Goal: Task Accomplishment & Management: Manage account settings

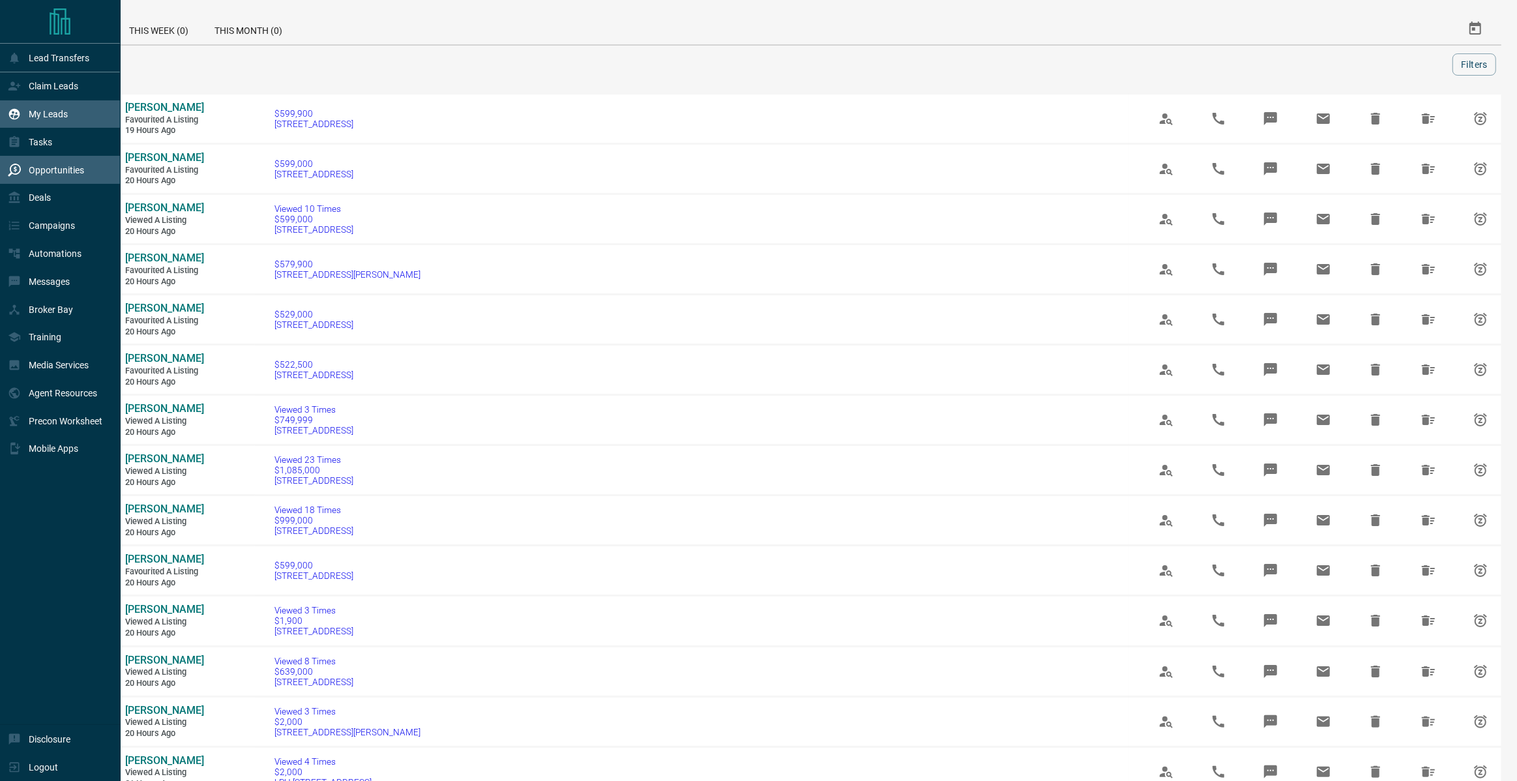
click at [36, 111] on p "My Leads" at bounding box center [48, 114] width 39 height 10
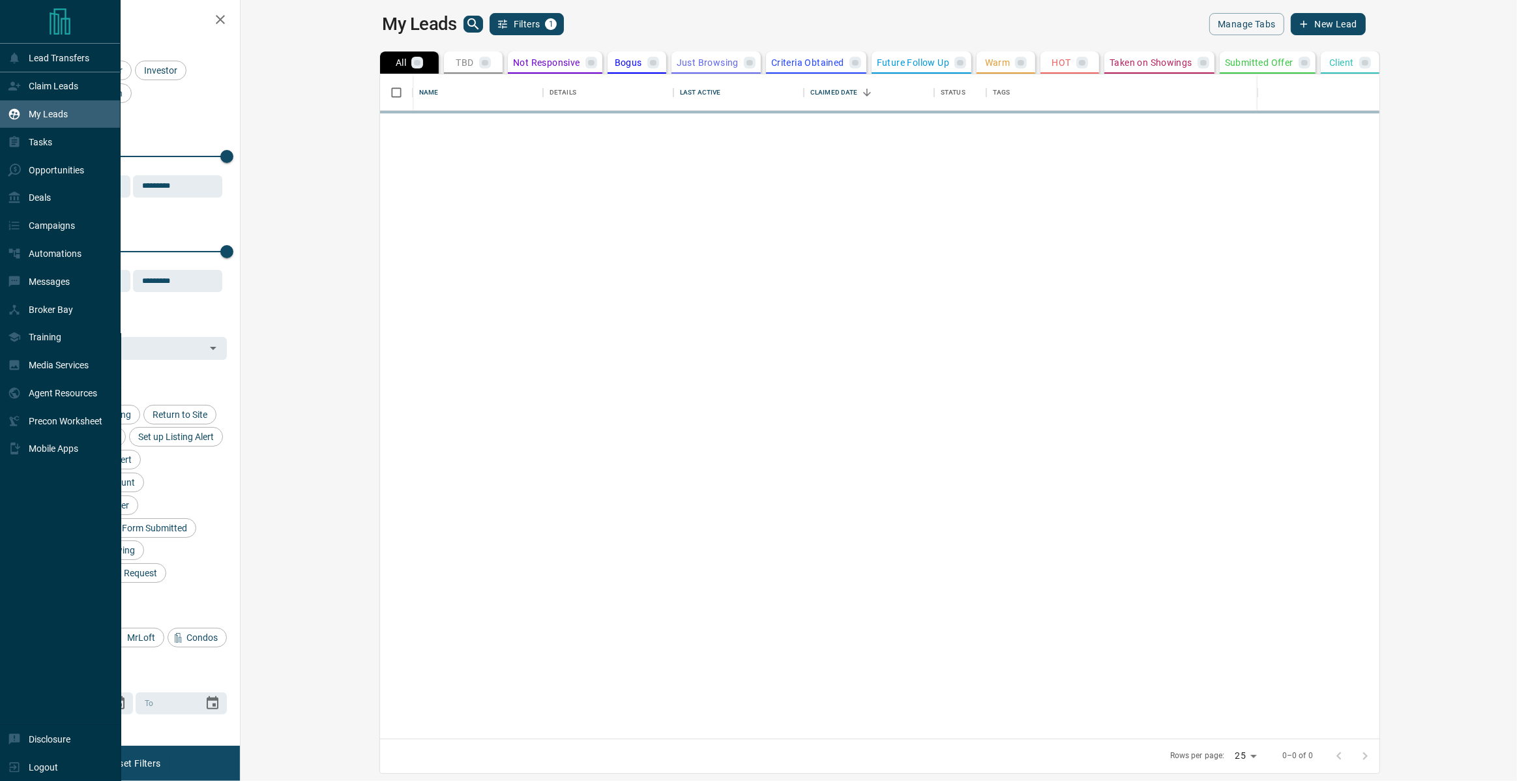
scroll to position [665, 1271]
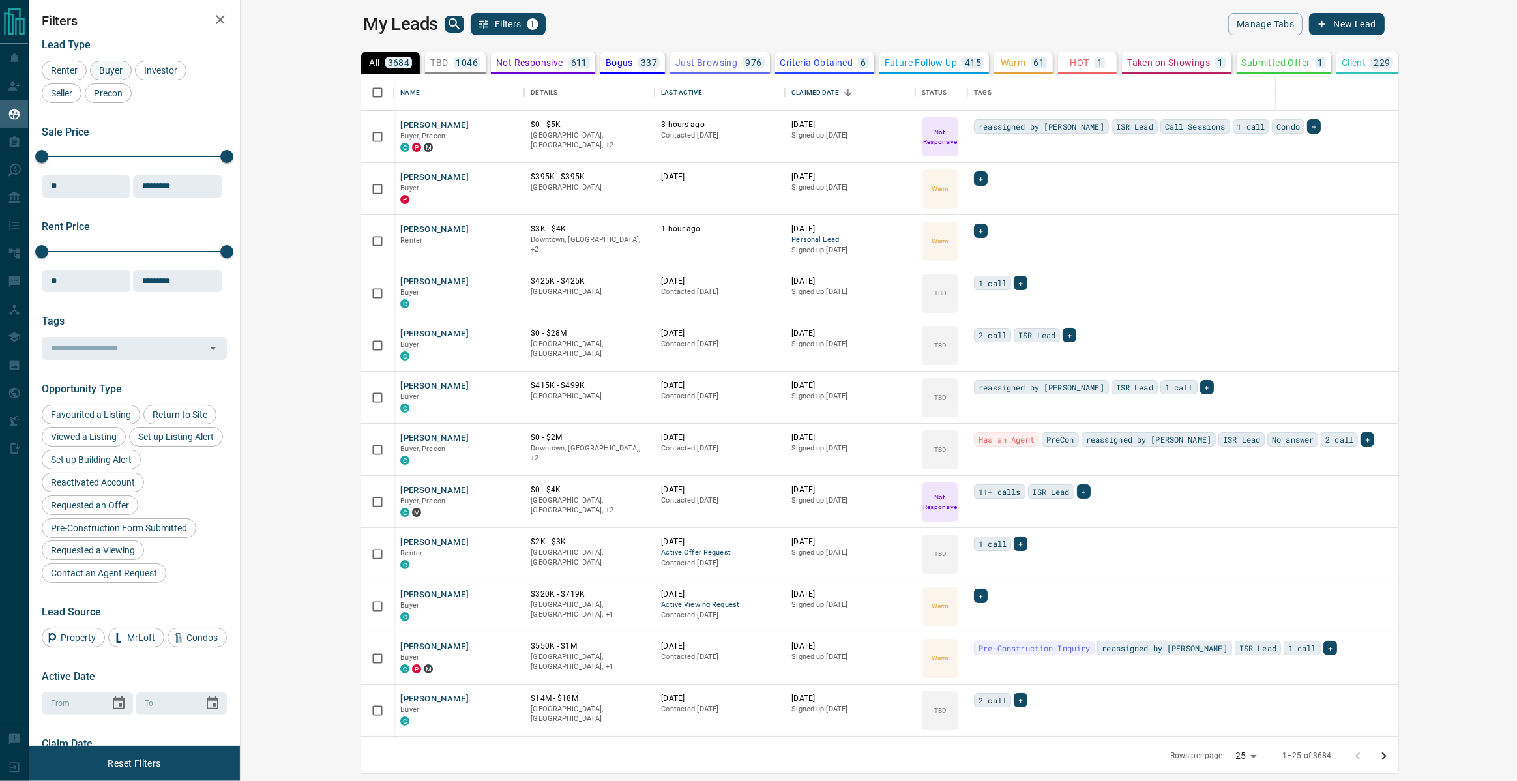
click at [112, 69] on span "Buyer" at bounding box center [110, 70] width 33 height 10
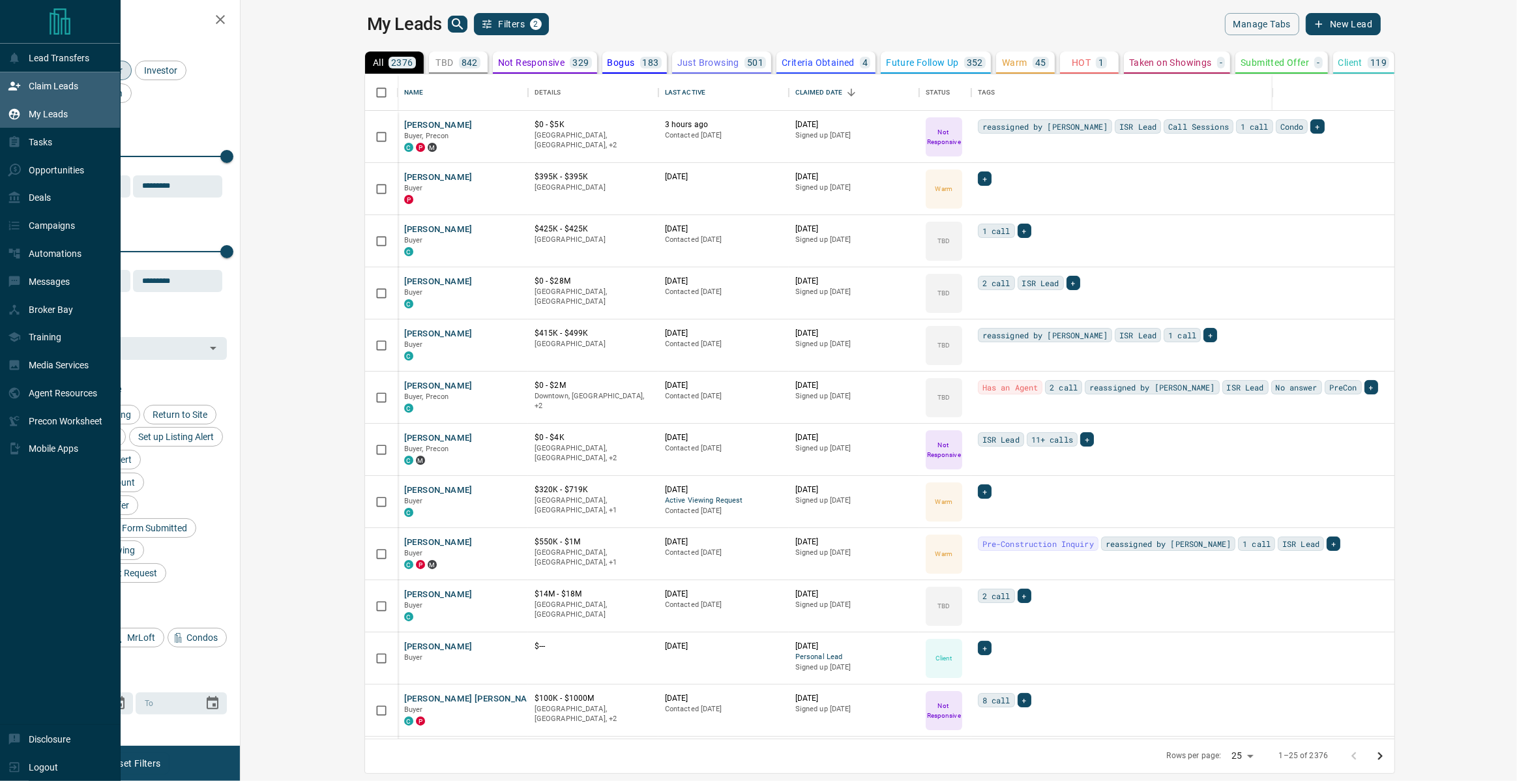
click at [61, 83] on p "Claim Leads" at bounding box center [54, 86] width 50 height 10
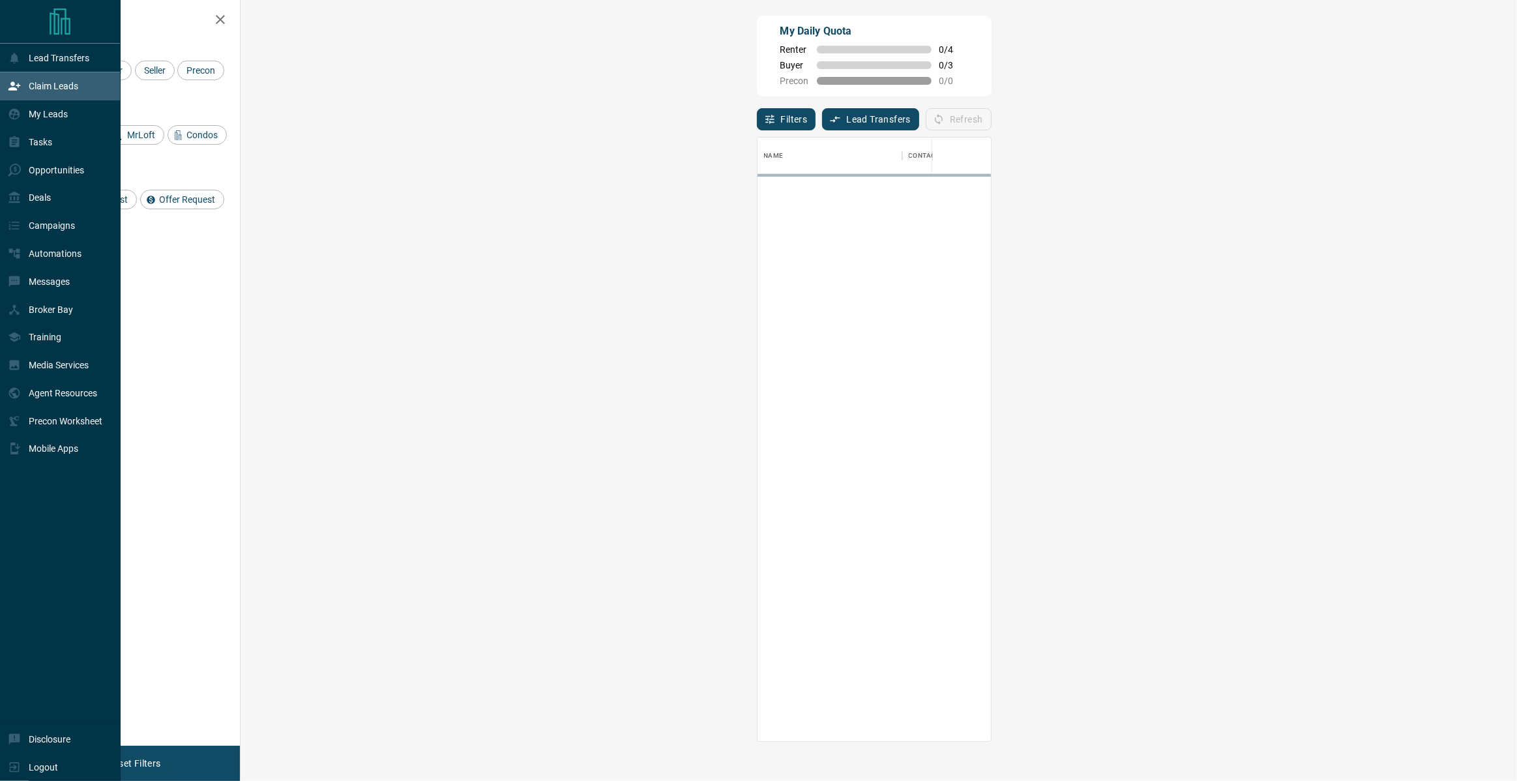
scroll to position [604, 1248]
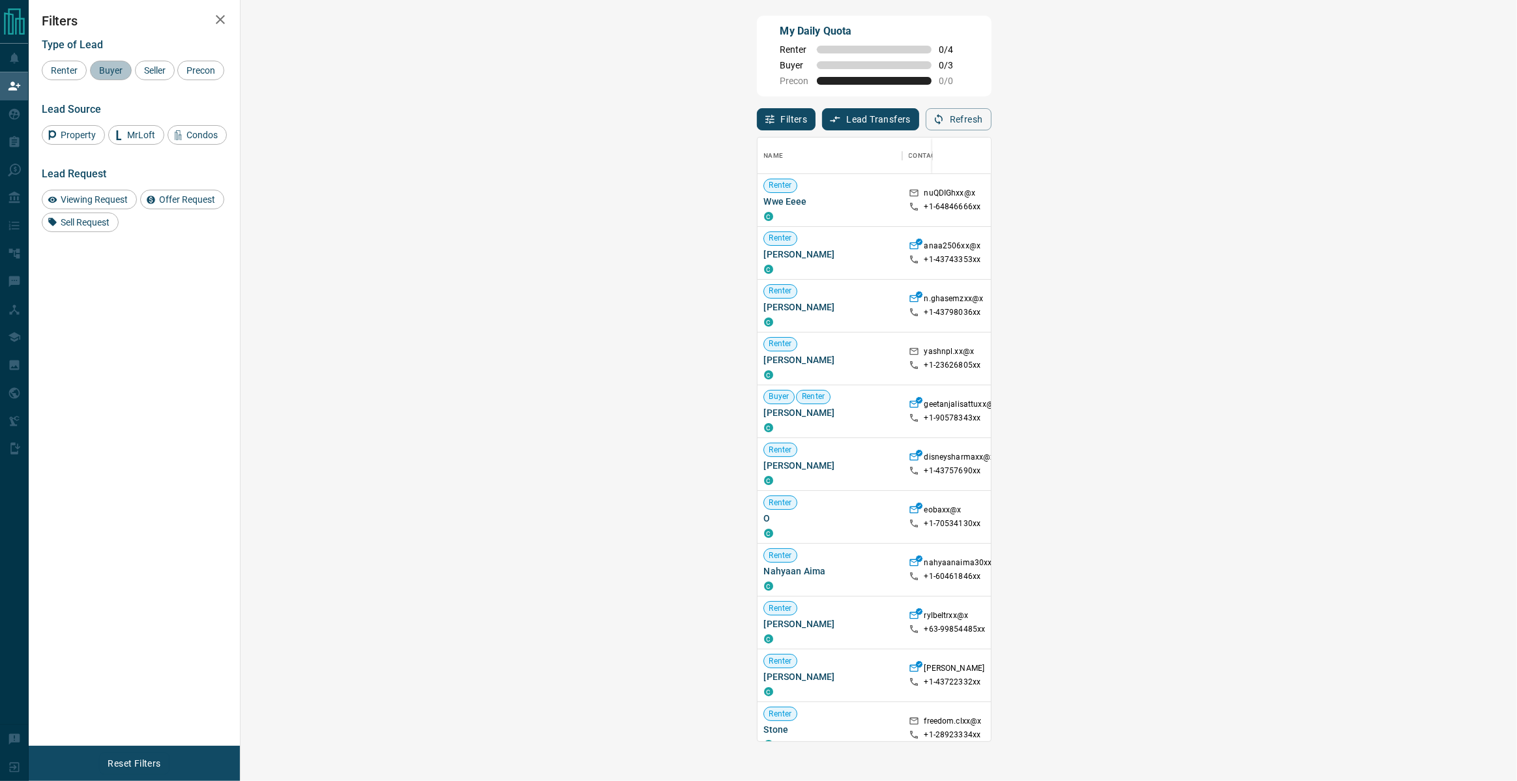
click at [106, 72] on span "Buyer" at bounding box center [110, 70] width 33 height 10
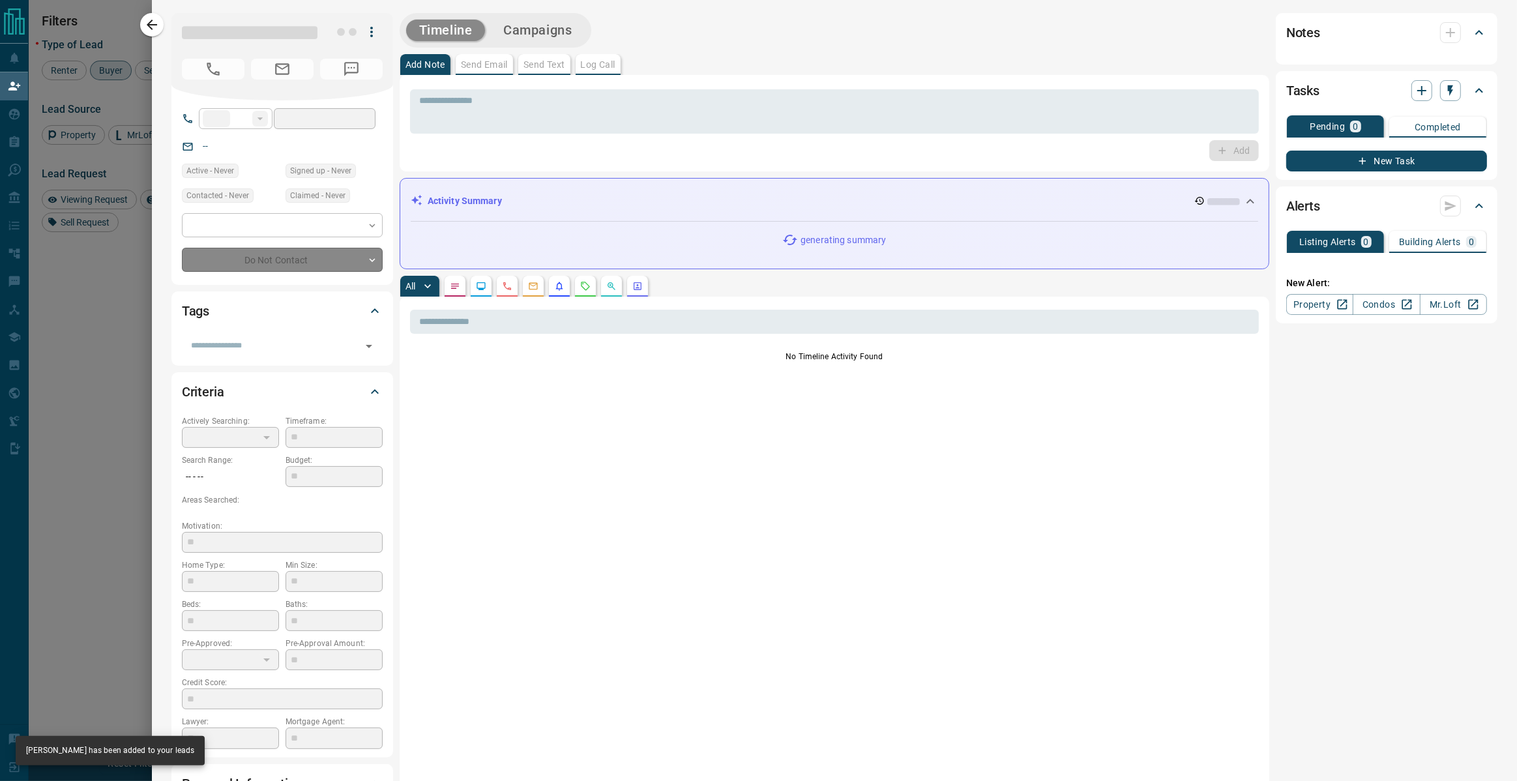
type input "**"
type input "**********"
type input "**"
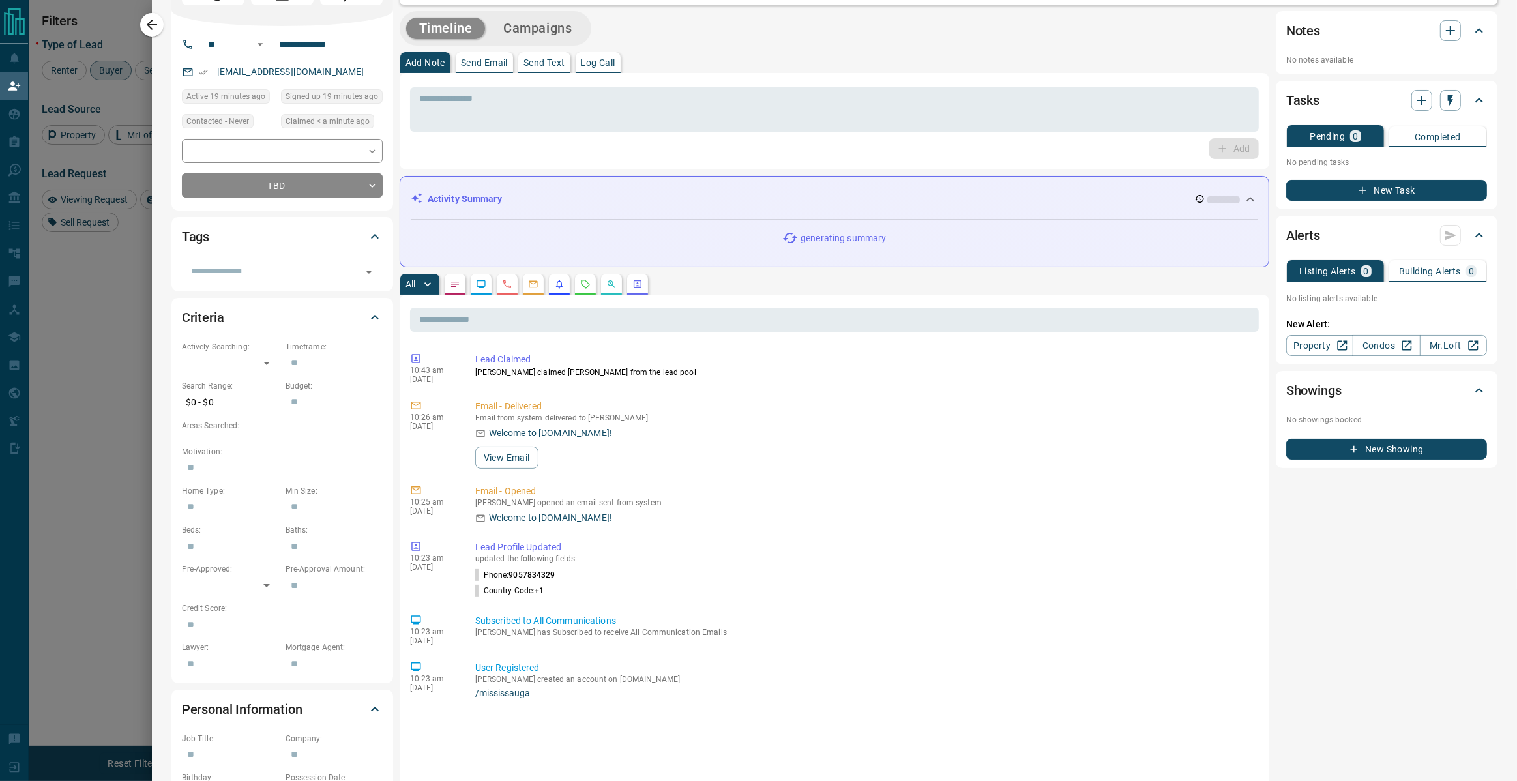
scroll to position [0, 0]
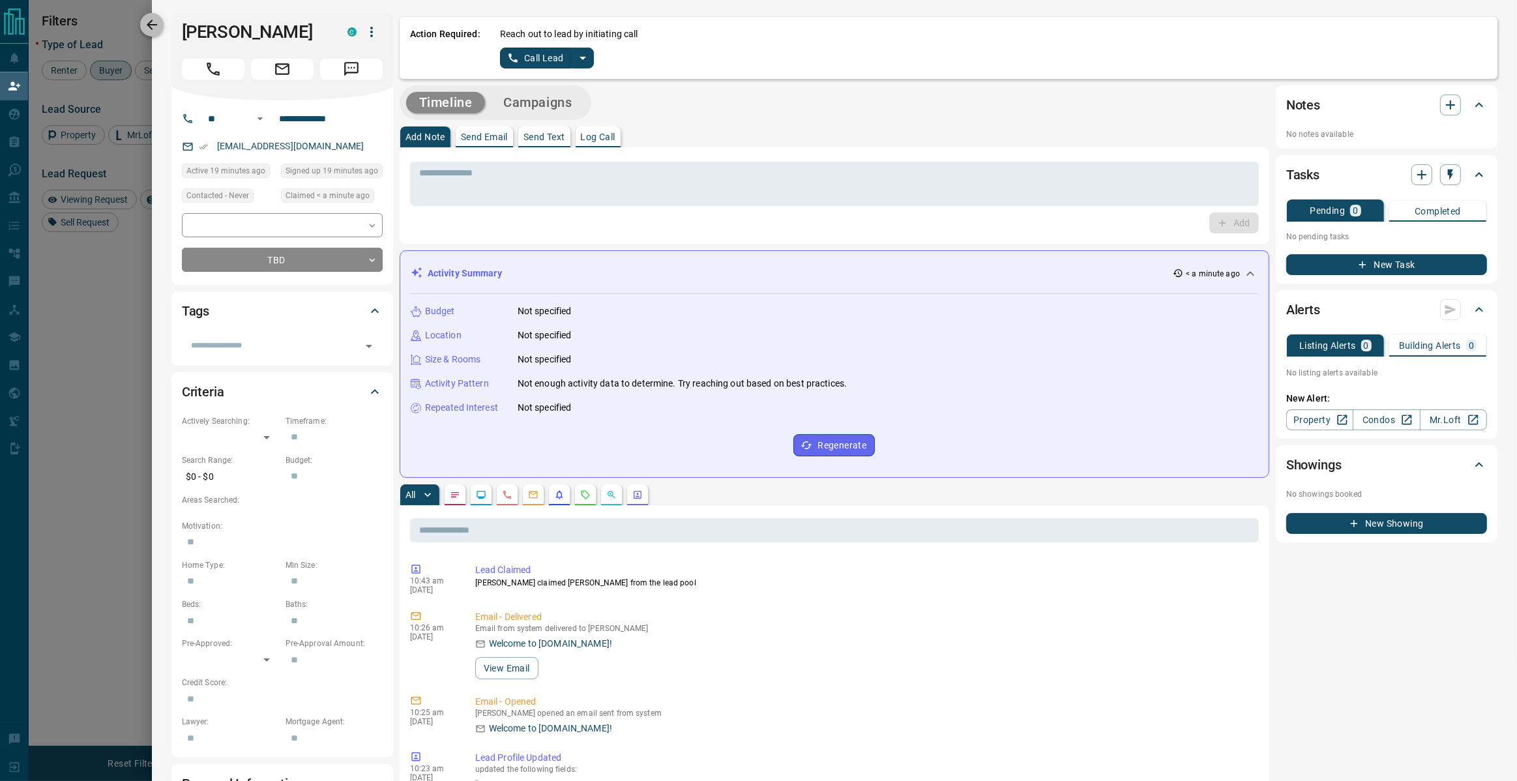
click at [154, 20] on icon "button" at bounding box center [152, 25] width 16 height 16
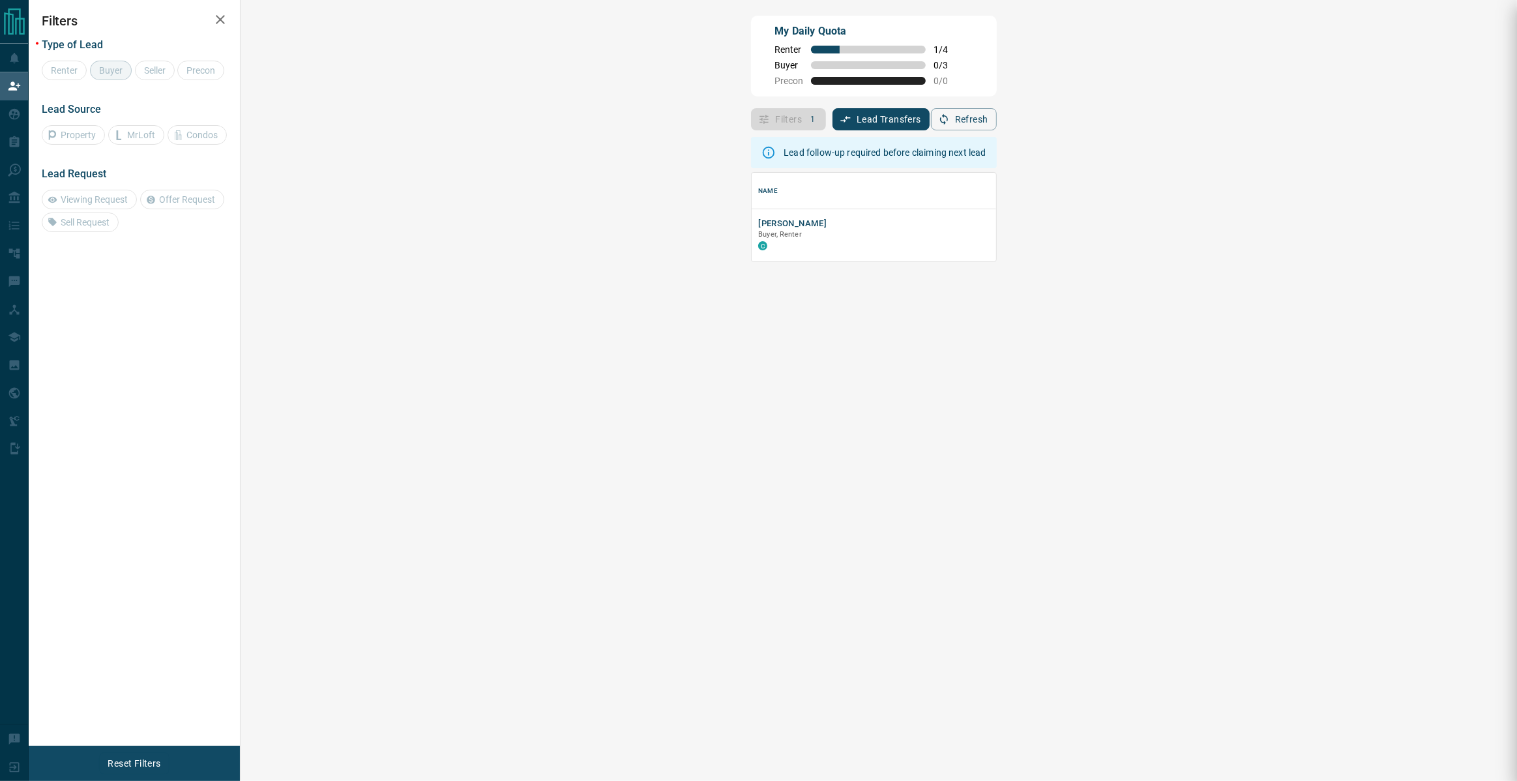
scroll to position [88, 1248]
click at [758, 220] on button "[PERSON_NAME]" at bounding box center [792, 224] width 68 height 12
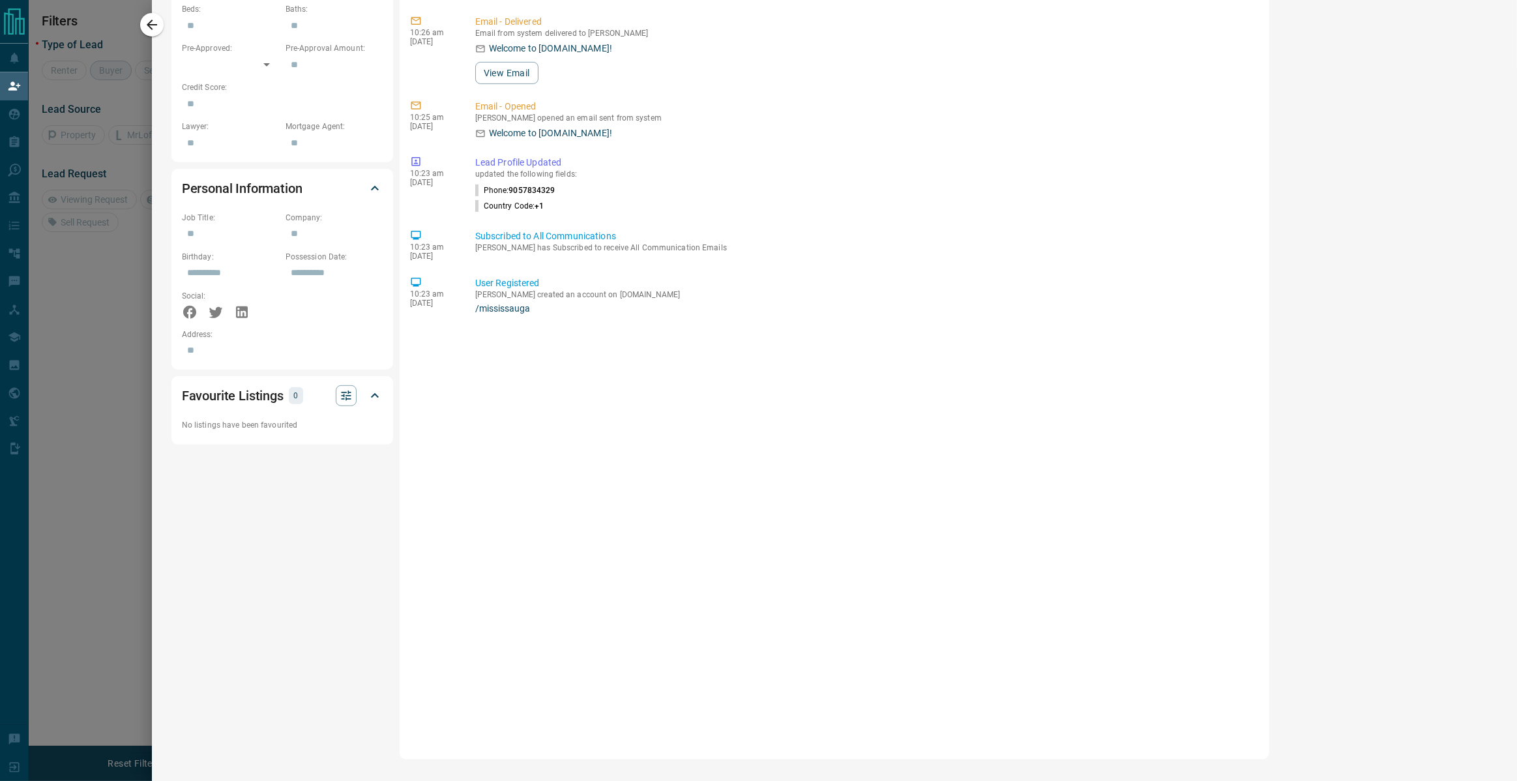
scroll to position [599, 0]
click at [151, 32] on icon "button" at bounding box center [152, 25] width 16 height 16
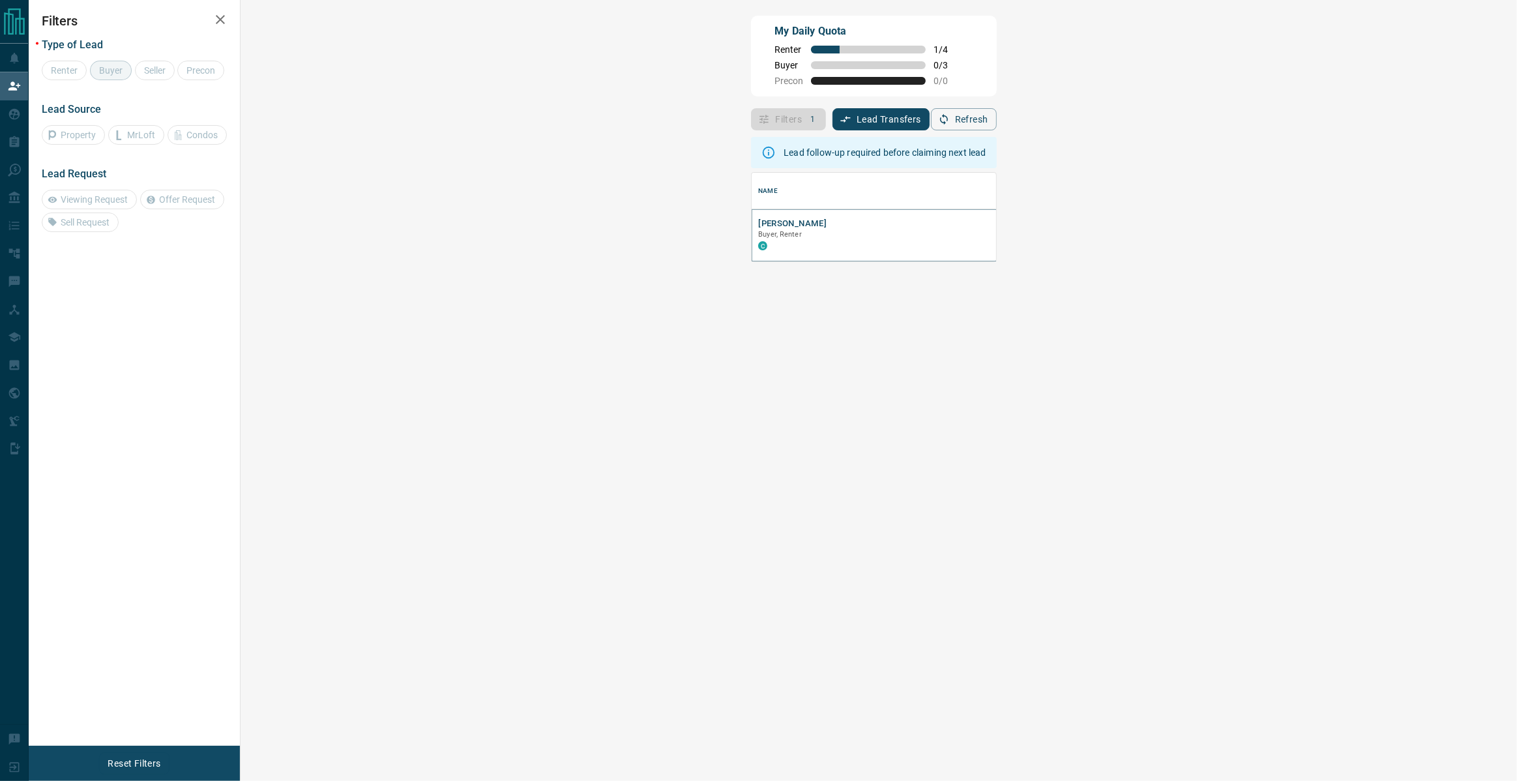
click at [758, 220] on button "[PERSON_NAME]" at bounding box center [792, 224] width 68 height 12
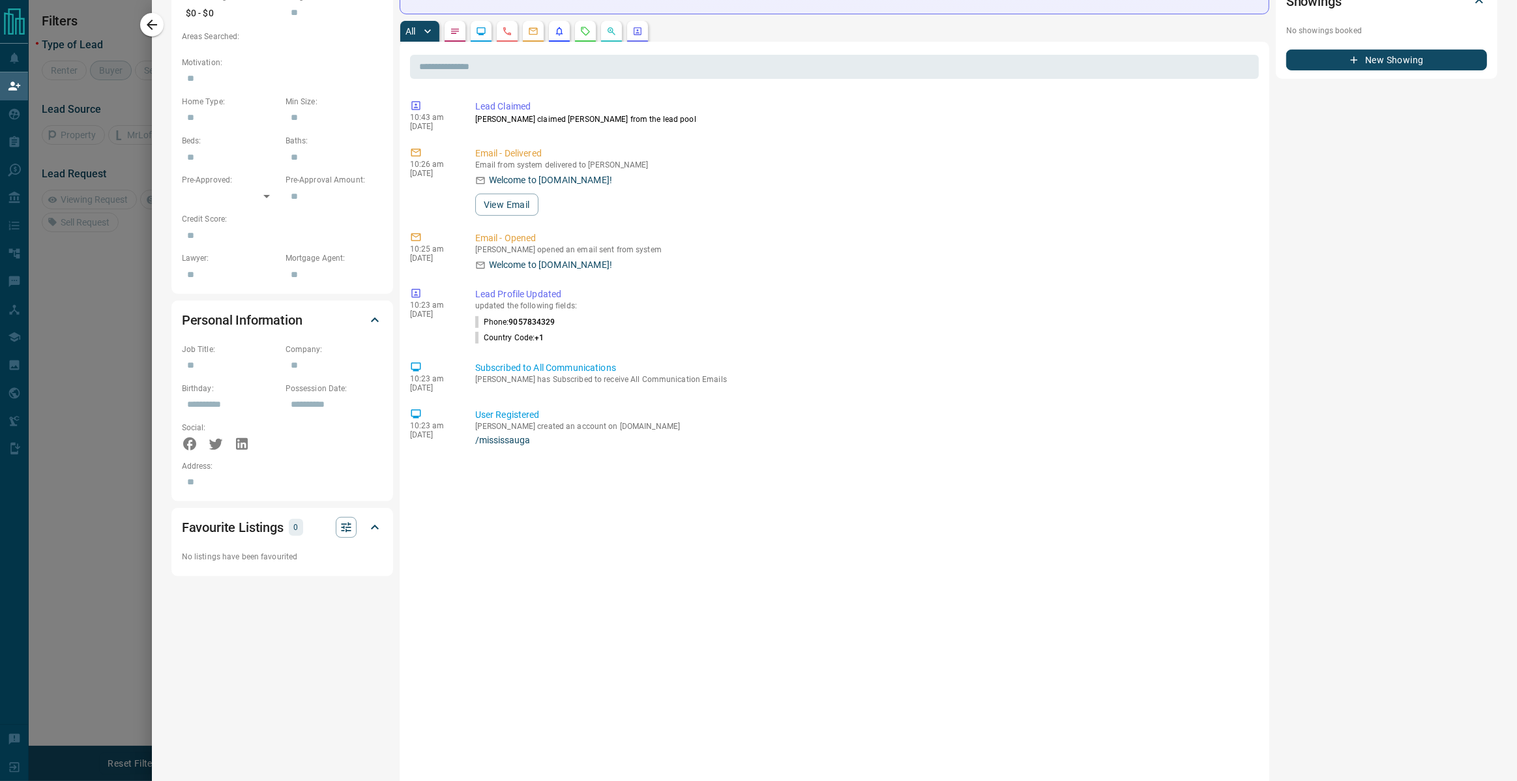
scroll to position [0, 0]
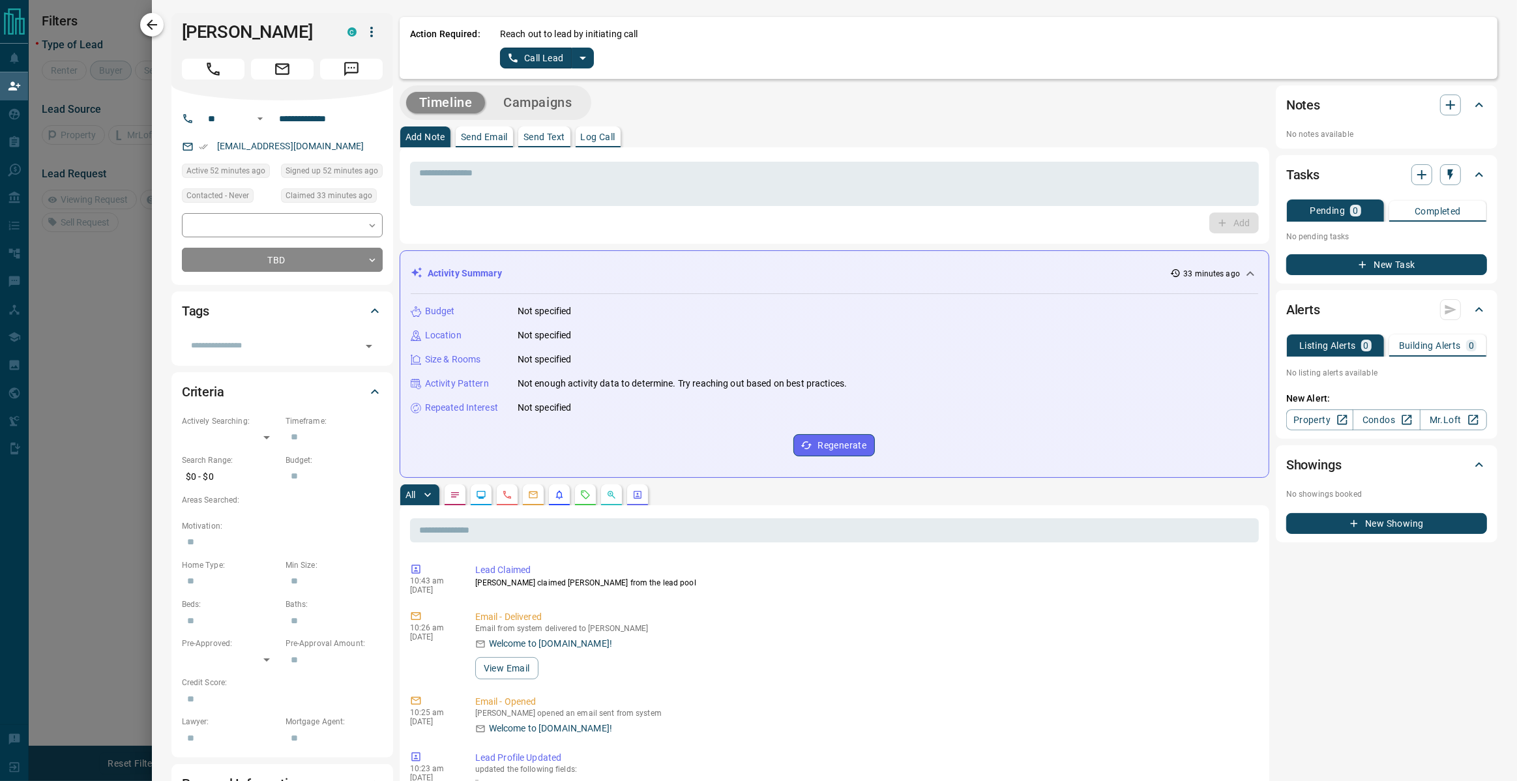
click at [156, 24] on icon "button" at bounding box center [152, 25] width 16 height 16
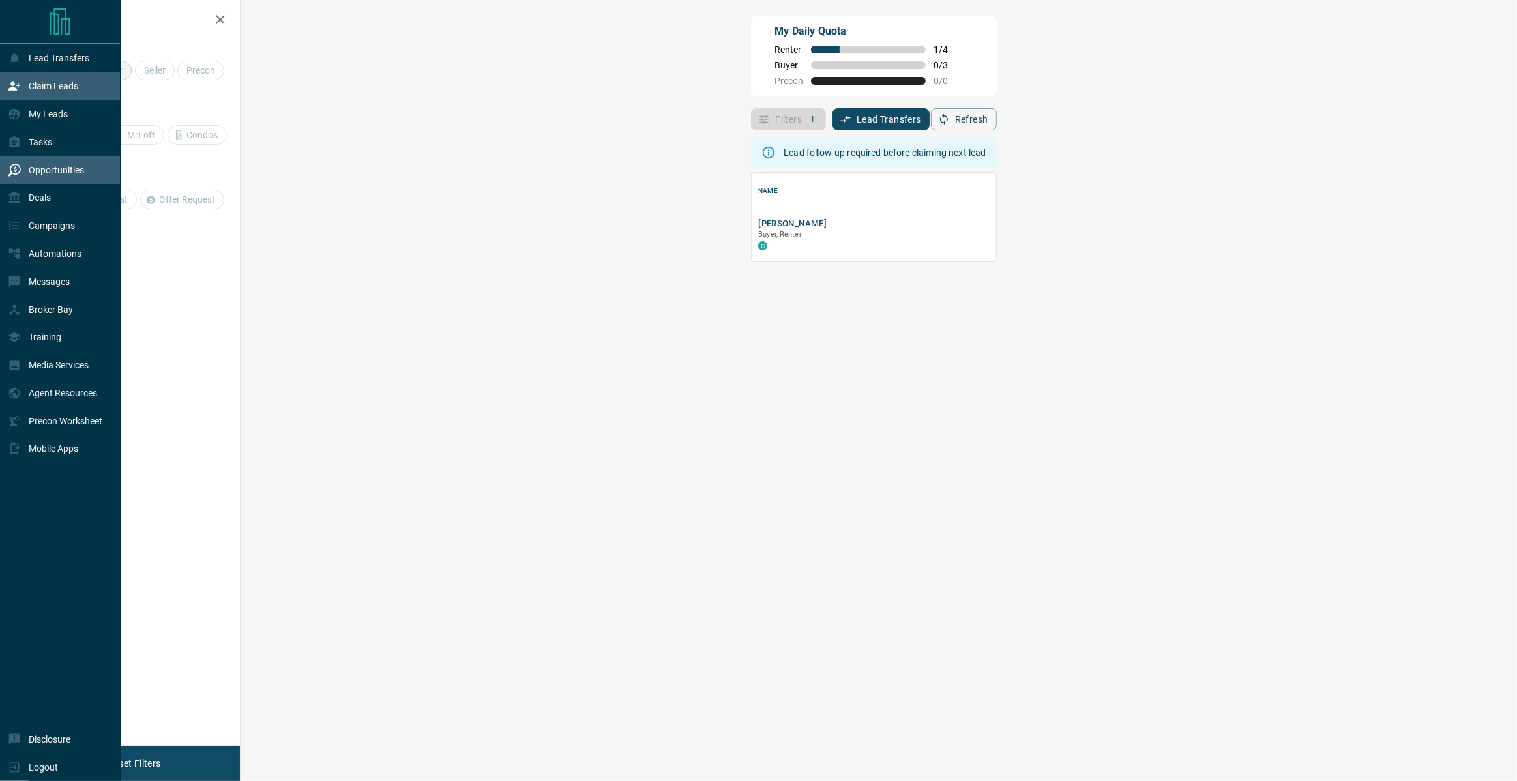
click at [53, 159] on div "Opportunities" at bounding box center [46, 170] width 76 height 22
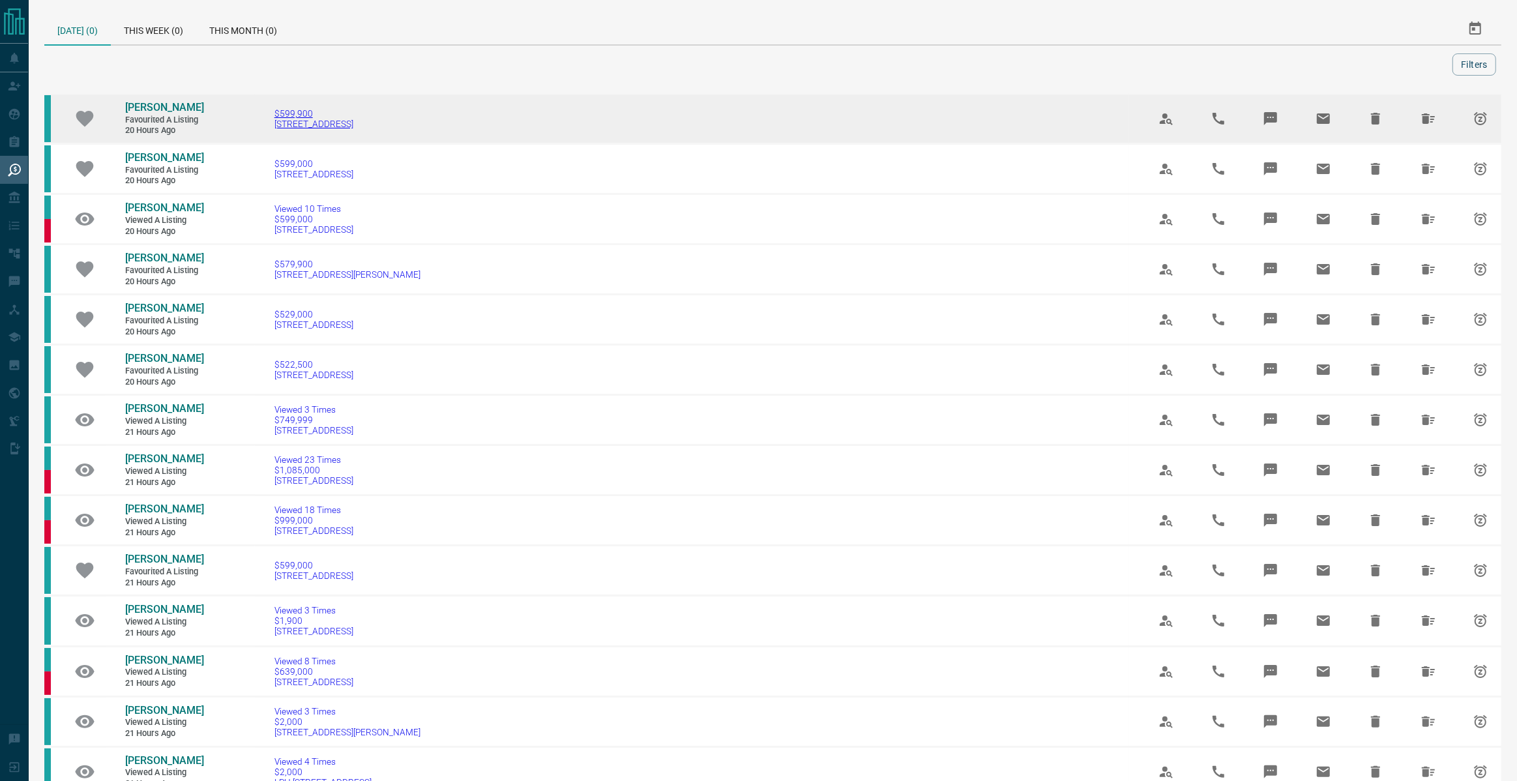
click at [310, 129] on span "[STREET_ADDRESS]" at bounding box center [313, 124] width 79 height 10
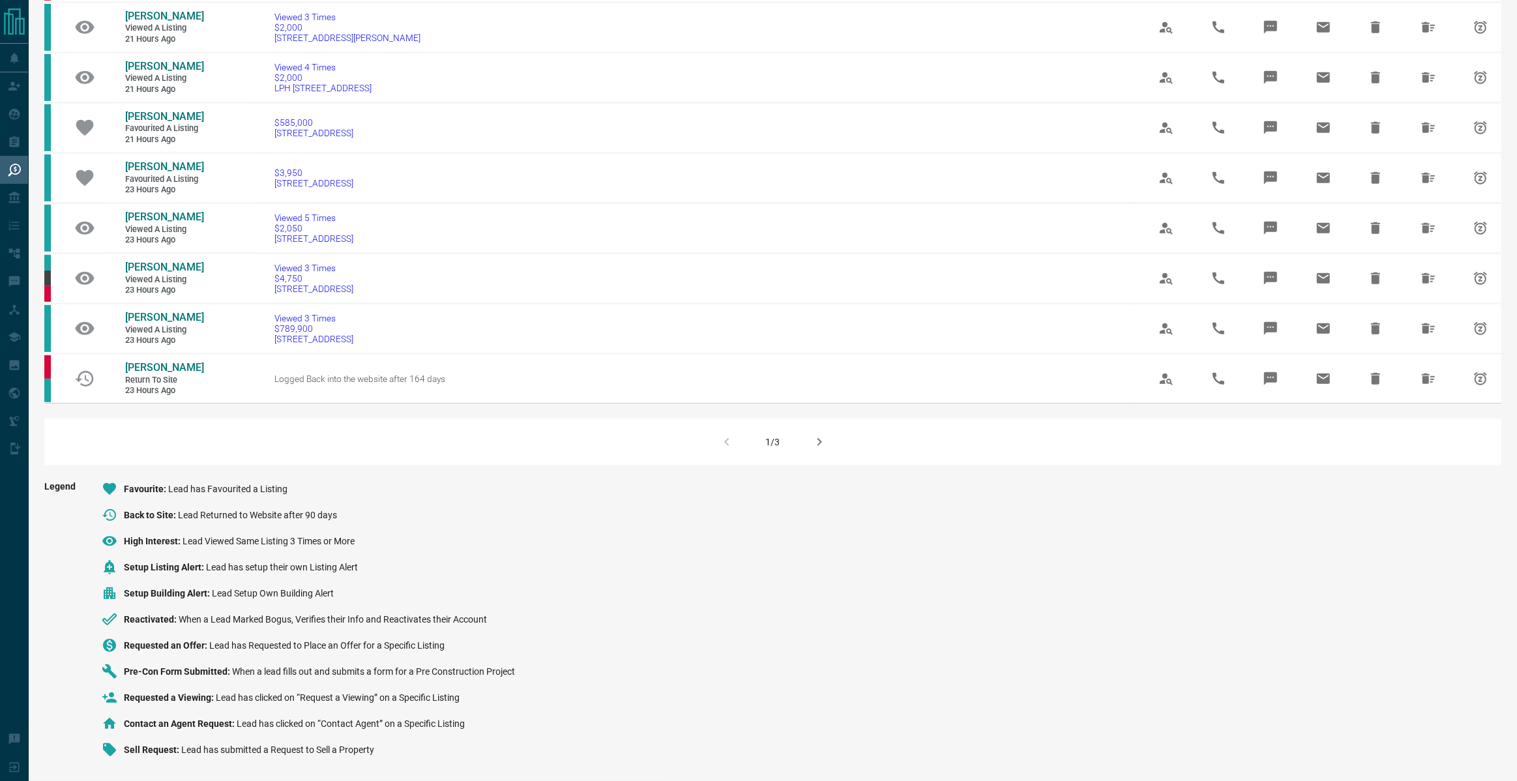
scroll to position [825, 0]
click at [822, 437] on icon "button" at bounding box center [819, 442] width 16 height 16
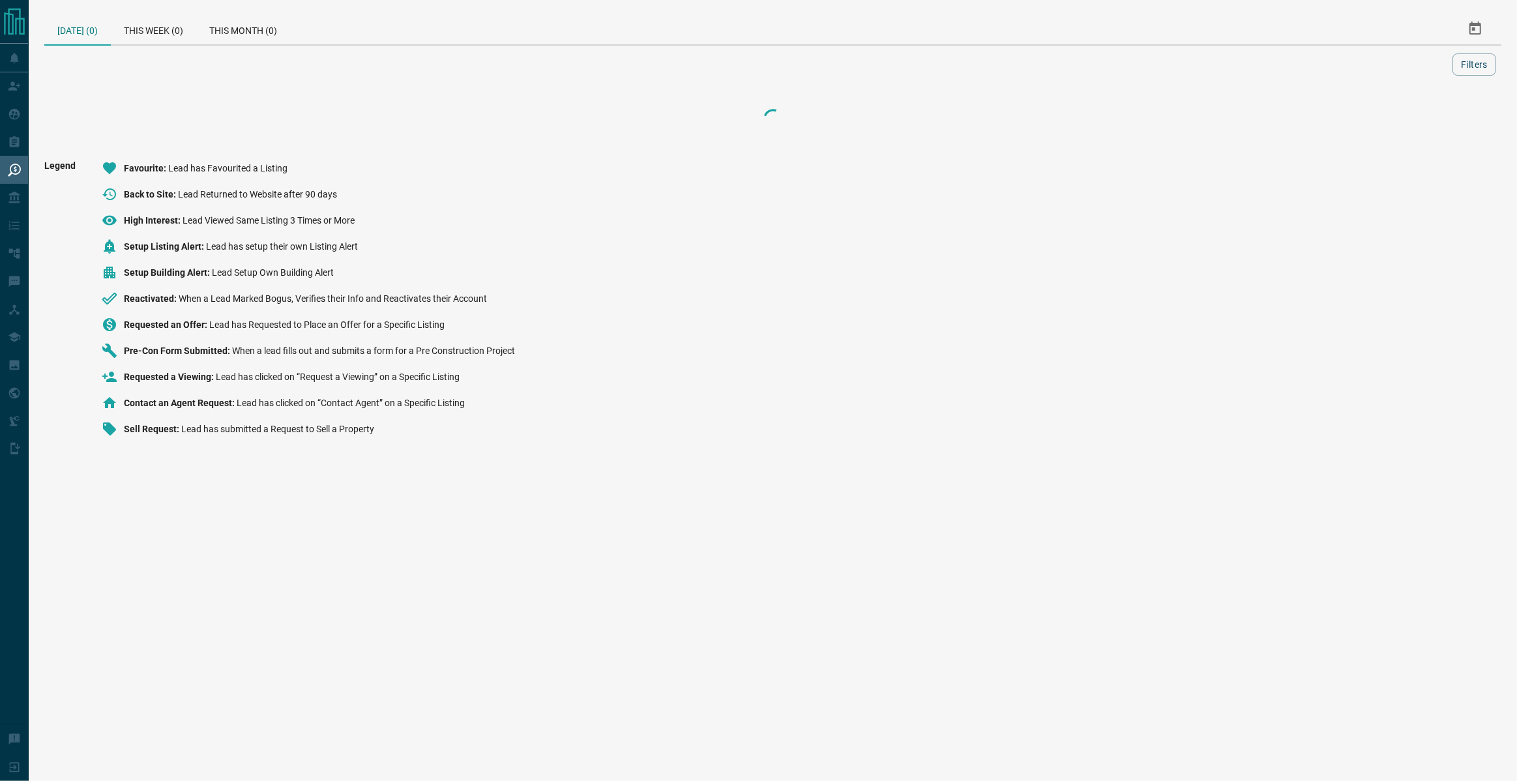
scroll to position [0, 0]
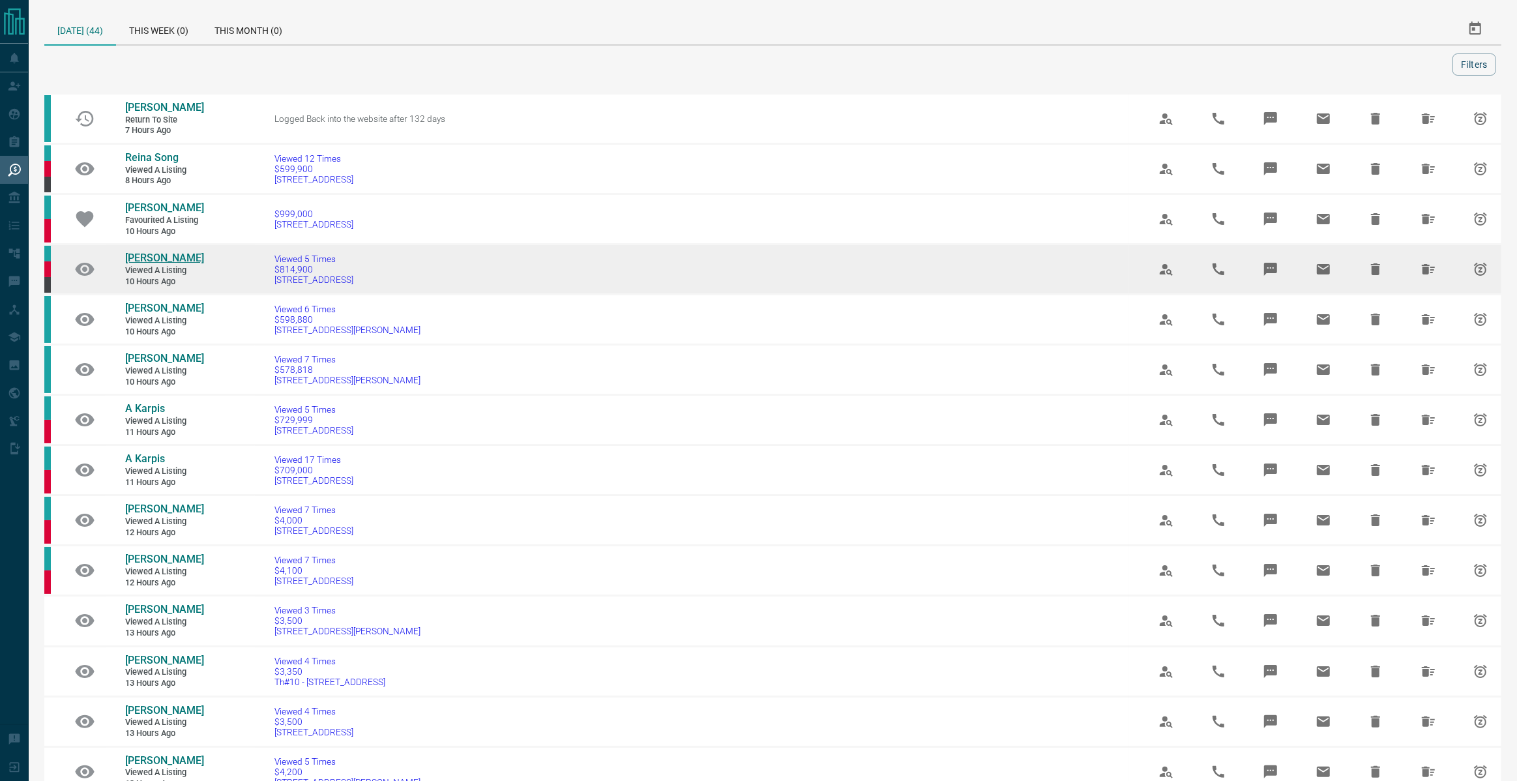
click at [148, 255] on span "[PERSON_NAME]" at bounding box center [164, 258] width 79 height 12
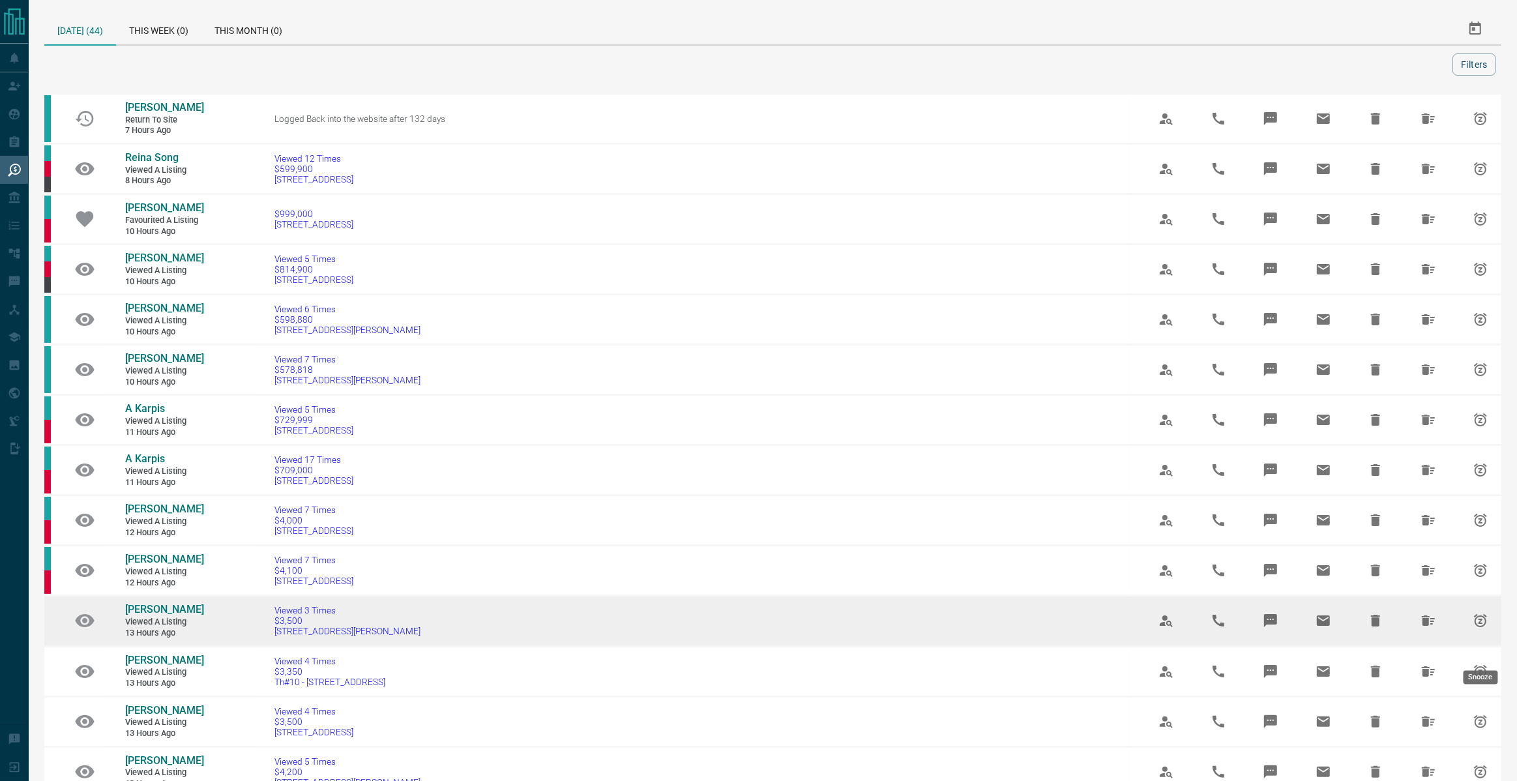
click at [1480, 627] on icon "Snooze" at bounding box center [1480, 620] width 13 height 13
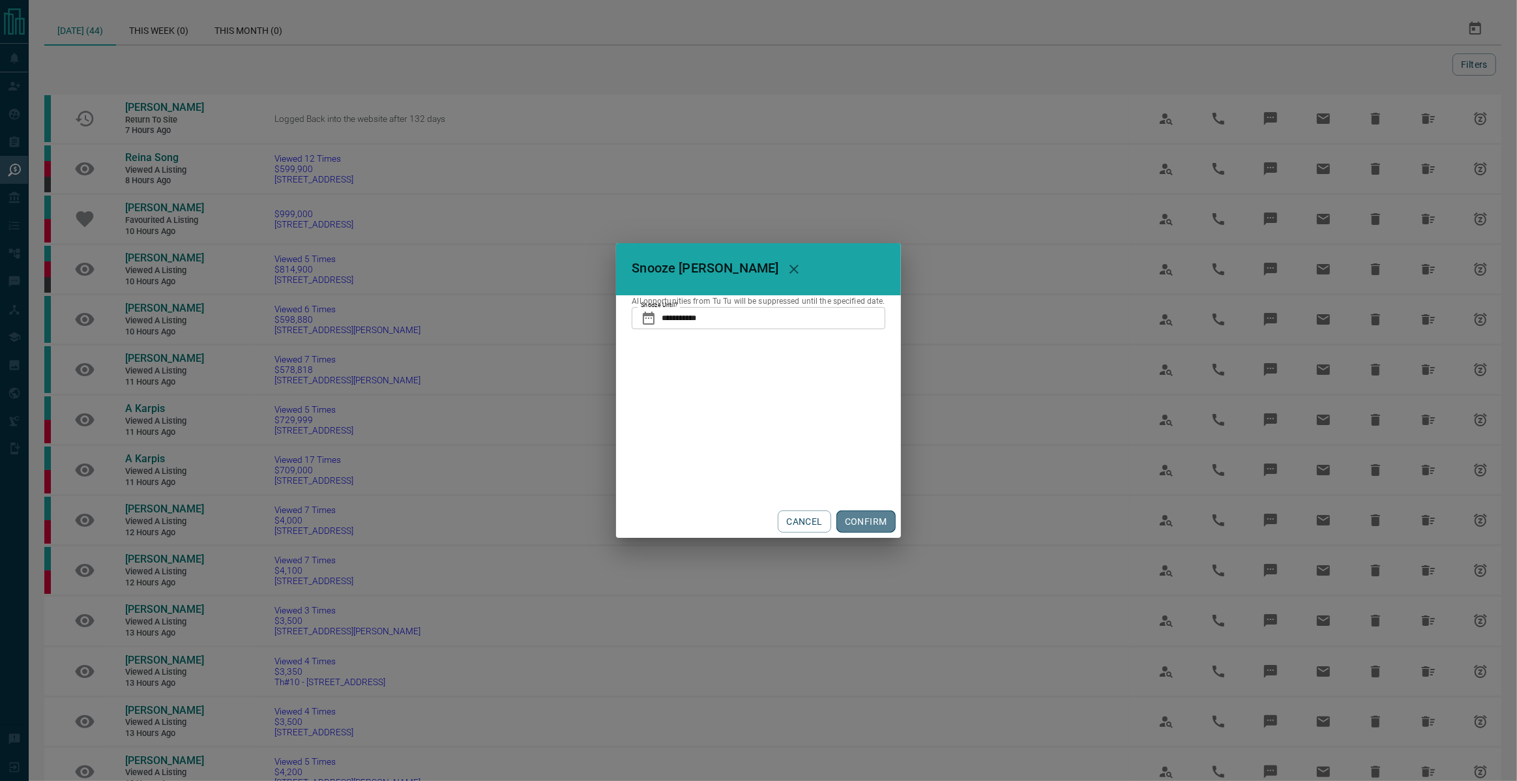
click at [876, 518] on button "CONFIRM" at bounding box center [865, 521] width 59 height 22
